Goal: Task Accomplishment & Management: Manage account settings

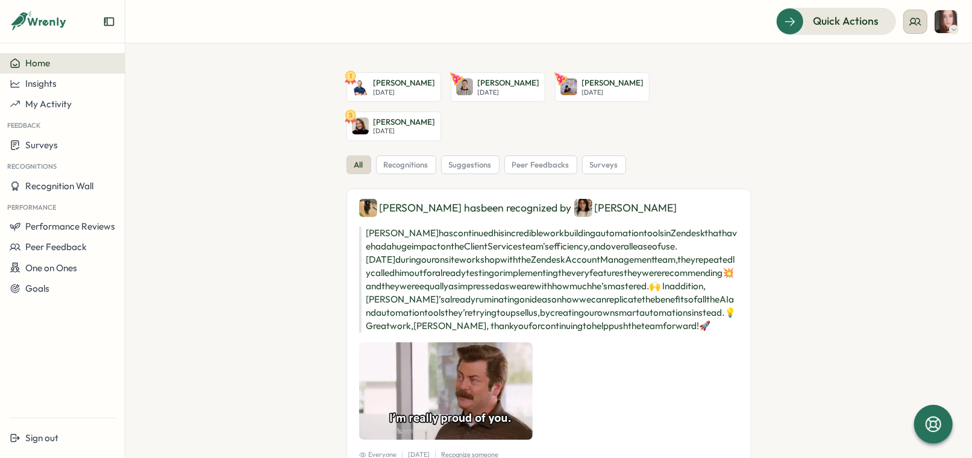
click at [920, 18] on icon at bounding box center [916, 22] width 12 height 12
click at [892, 59] on div "My Team" at bounding box center [917, 59] width 76 height 13
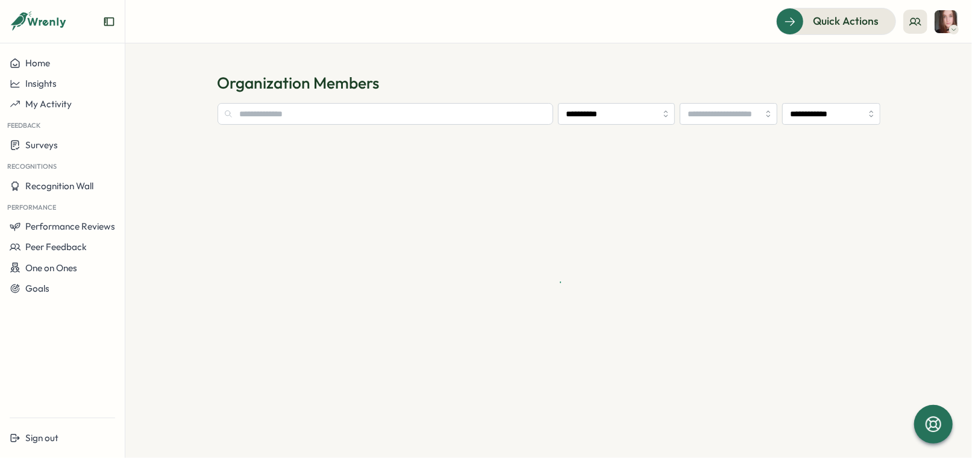
type input "**********"
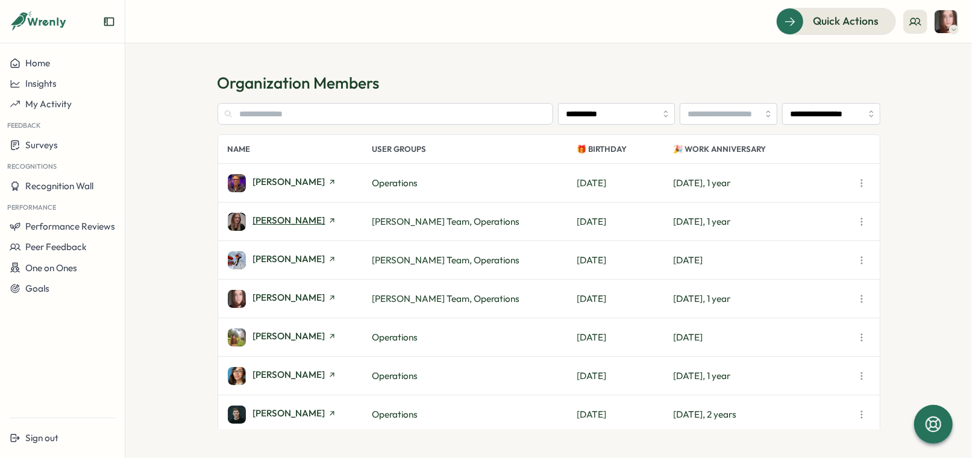
click at [307, 218] on span "[PERSON_NAME]" at bounding box center [289, 220] width 72 height 9
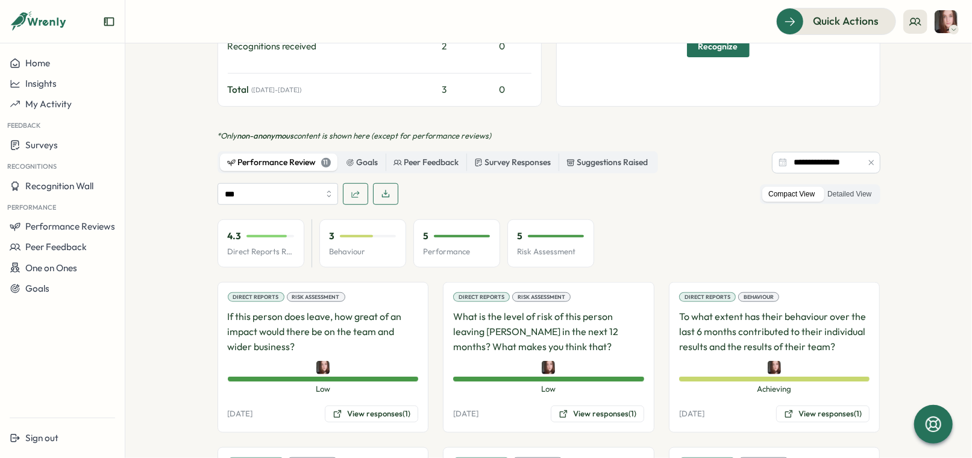
scroll to position [600, 0]
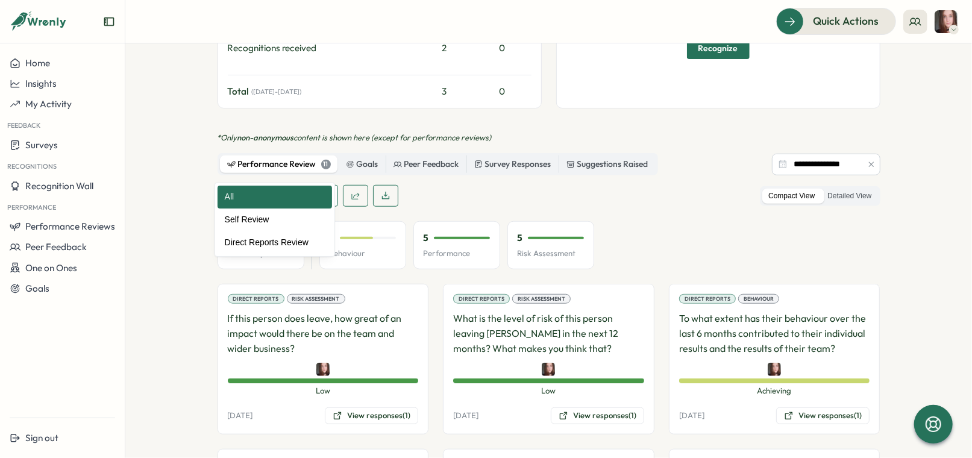
click at [277, 185] on input "***" at bounding box center [278, 196] width 121 height 22
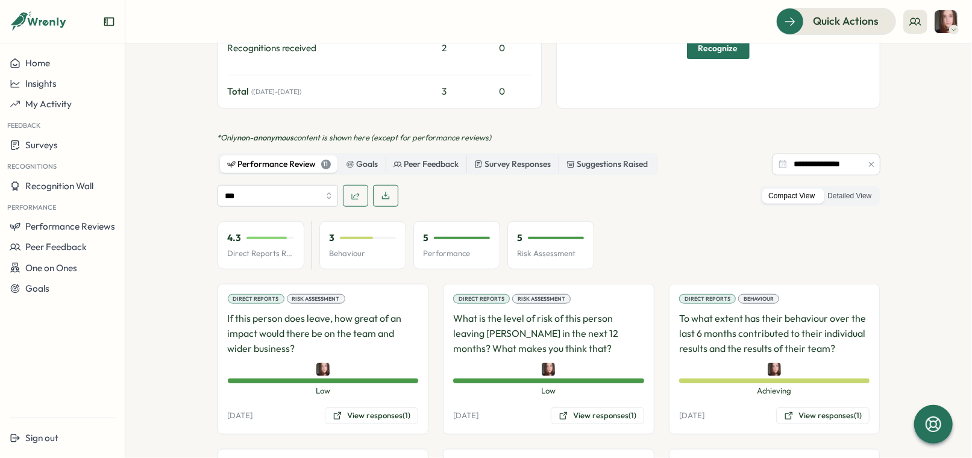
click at [511, 185] on div "*** Compact View Detailed View" at bounding box center [549, 196] width 663 height 22
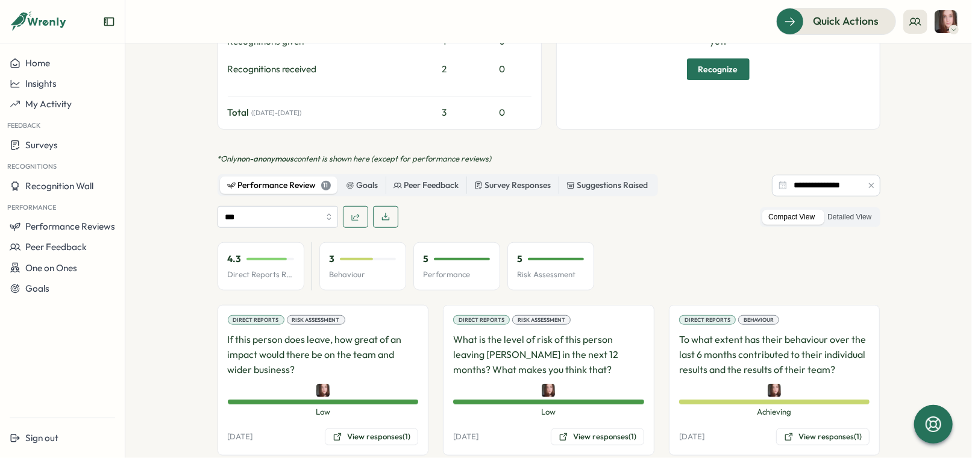
scroll to position [580, 0]
click at [353, 212] on icon "button" at bounding box center [356, 217] width 10 height 10
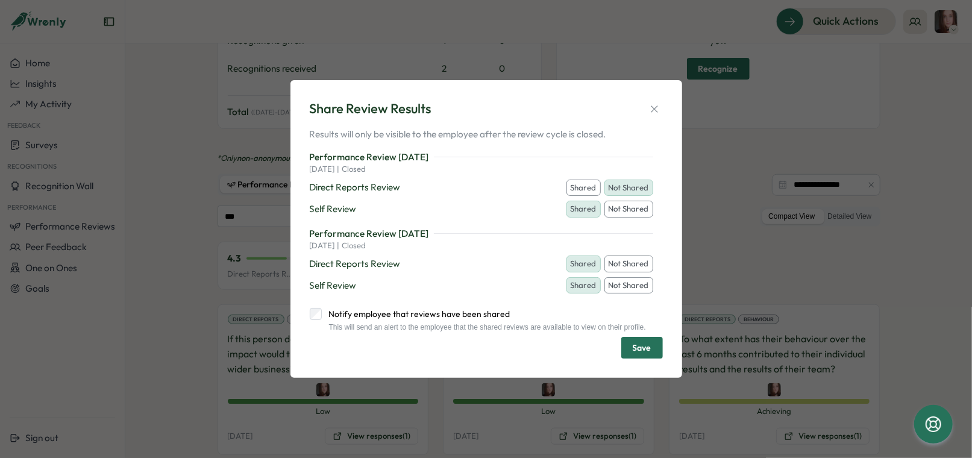
click at [583, 186] on button "Shared" at bounding box center [584, 188] width 34 height 17
click at [653, 347] on button "Save" at bounding box center [642, 348] width 42 height 22
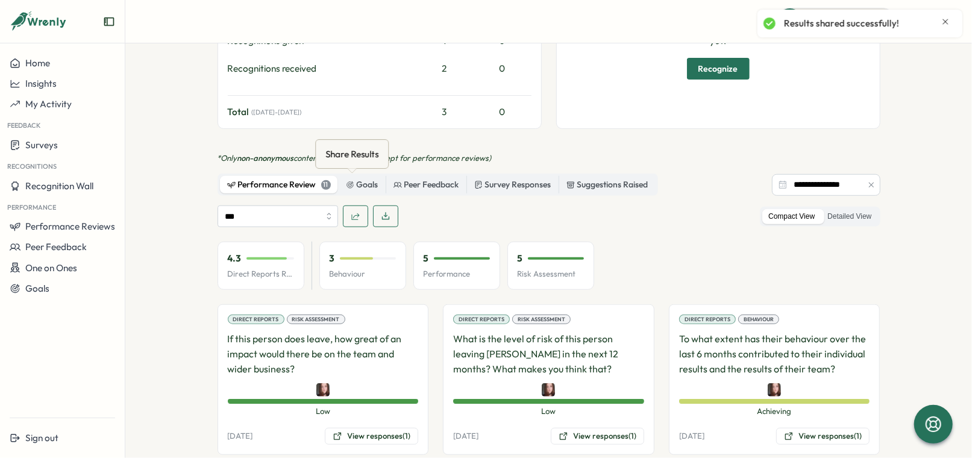
click at [353, 206] on span "button" at bounding box center [356, 216] width 10 height 20
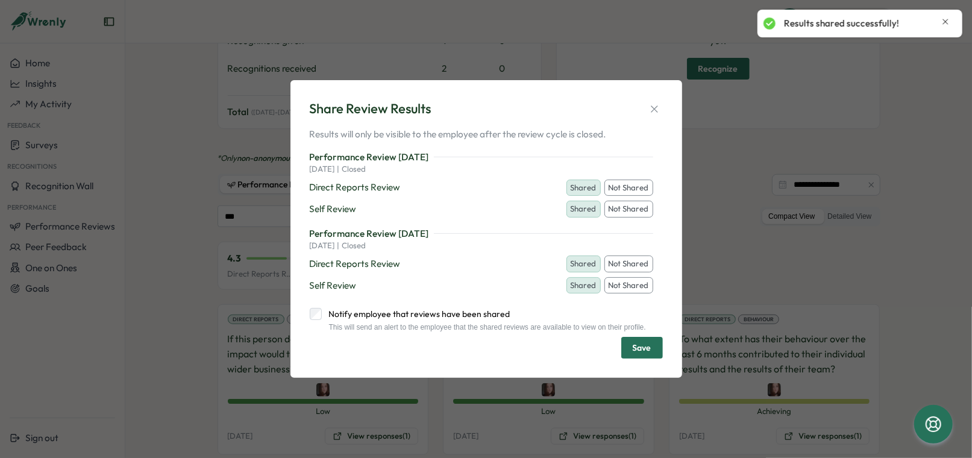
click at [322, 311] on label "Notify employee that reviews have been shared" at bounding box center [484, 314] width 324 height 12
click at [654, 350] on button "Save" at bounding box center [642, 348] width 42 height 22
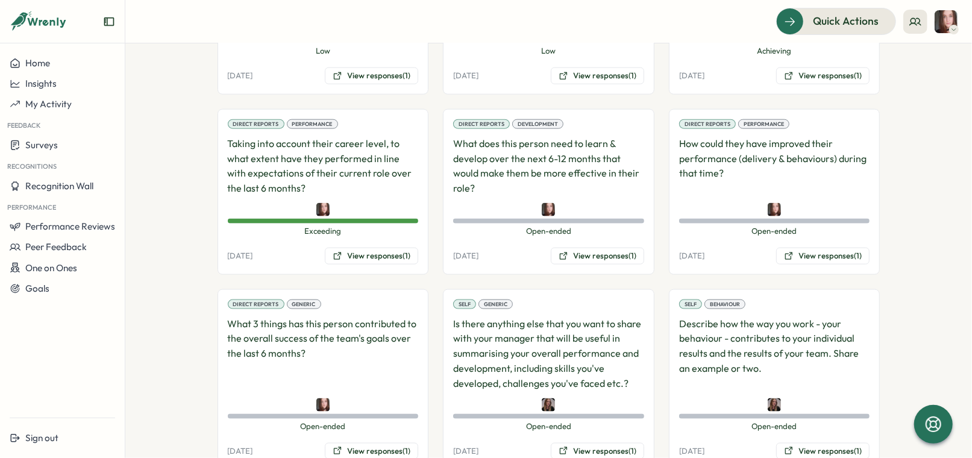
scroll to position [1095, 0]
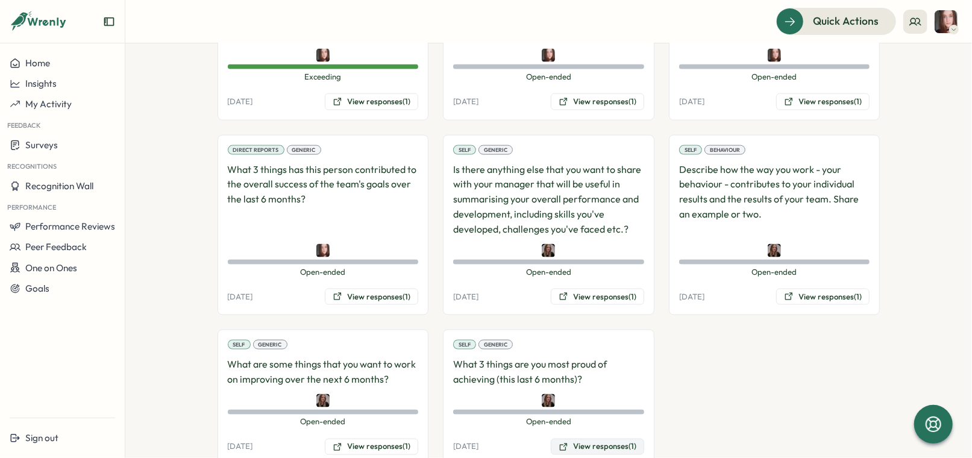
click at [584, 439] on button "View responses (1)" at bounding box center [597, 447] width 93 height 17
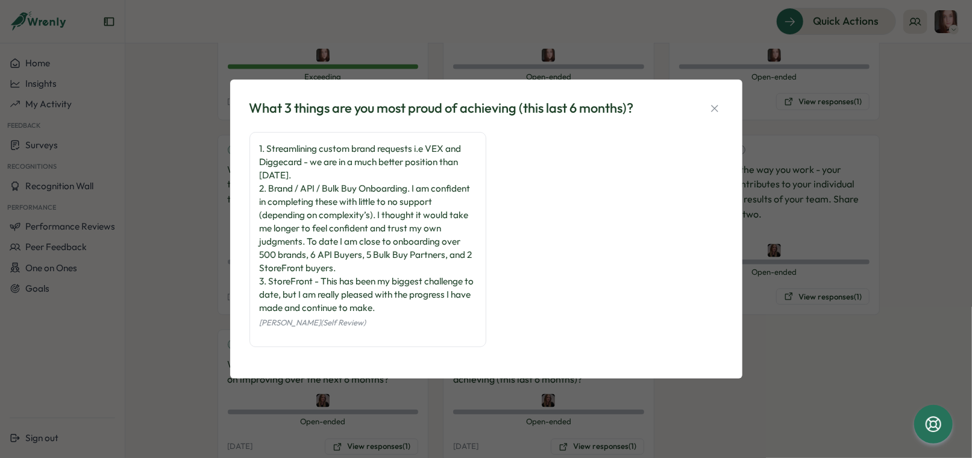
click at [674, 387] on div "What 3 things are you most proud of achieving (this last 6 months)? 1. Streamli…" at bounding box center [486, 229] width 972 height 458
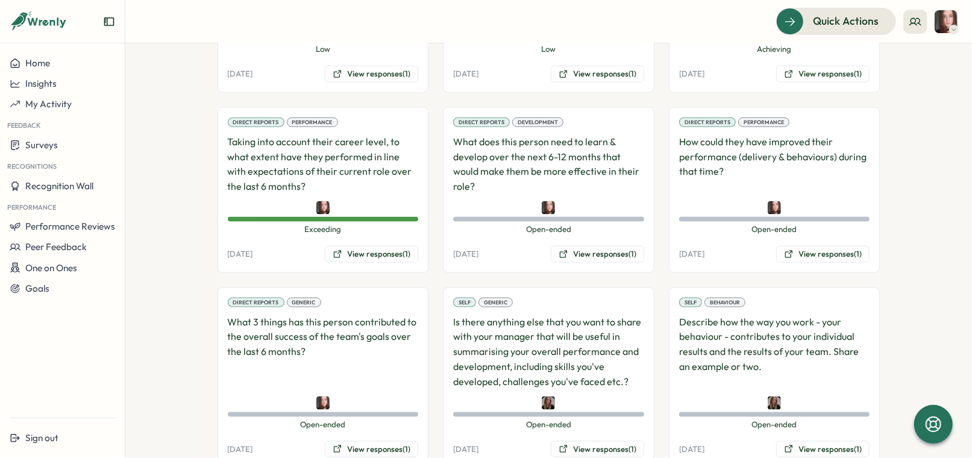
scroll to position [941, 0]
click at [390, 442] on button "View responses (1)" at bounding box center [371, 450] width 93 height 17
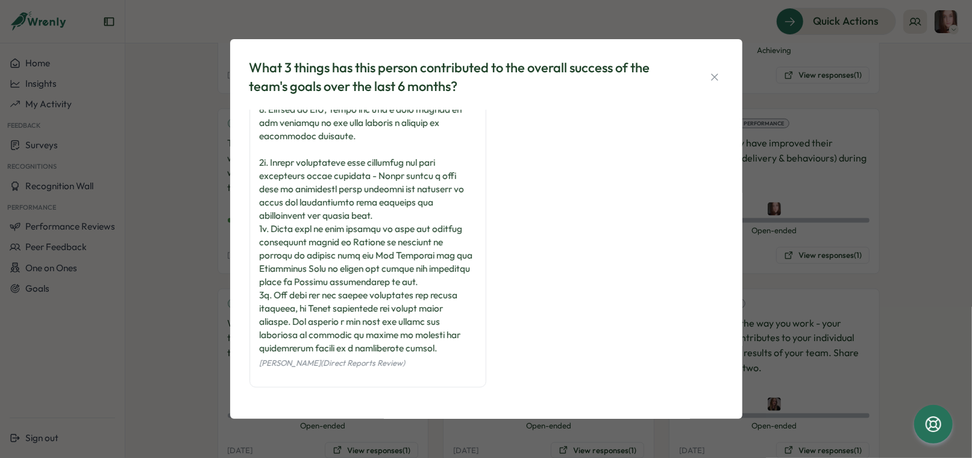
scroll to position [295, 0]
click at [183, 238] on div "What 3 things has this person contributed to the overall success of the team's …" at bounding box center [486, 229] width 972 height 458
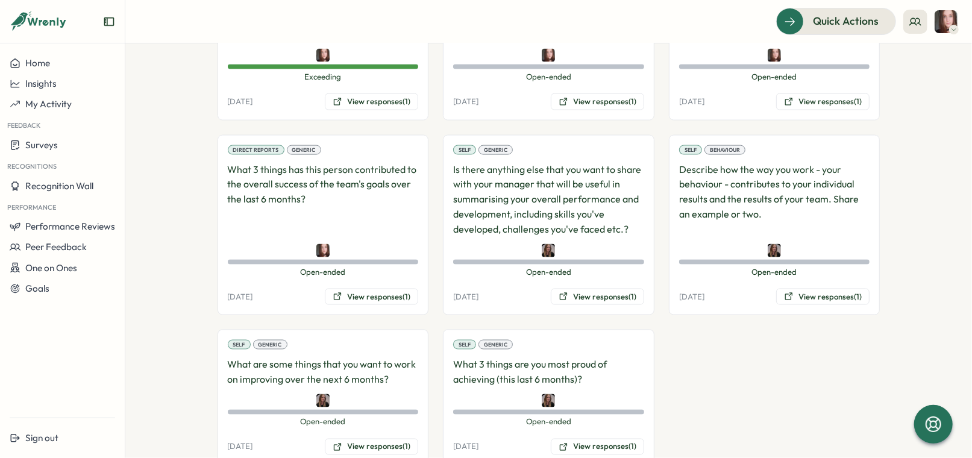
scroll to position [1094, 0]
